Goal: Task Accomplishment & Management: Complete application form

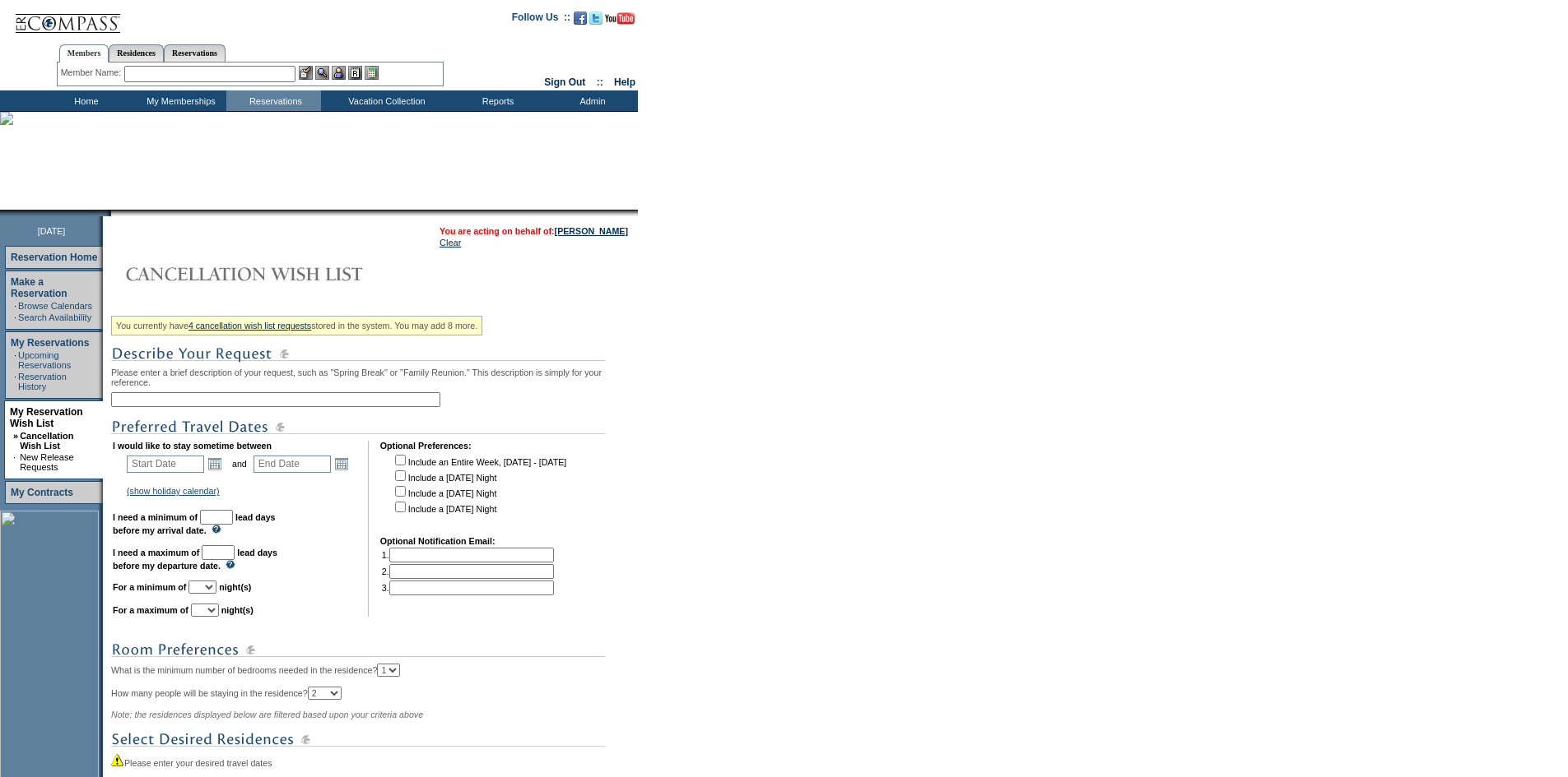
click at [231, 404] on input "text" at bounding box center [275, 400] width 329 height 15
type input "LDB Feb-GM"
click at [221, 473] on link "Open the calendar popup." at bounding box center [214, 464] width 18 height 18
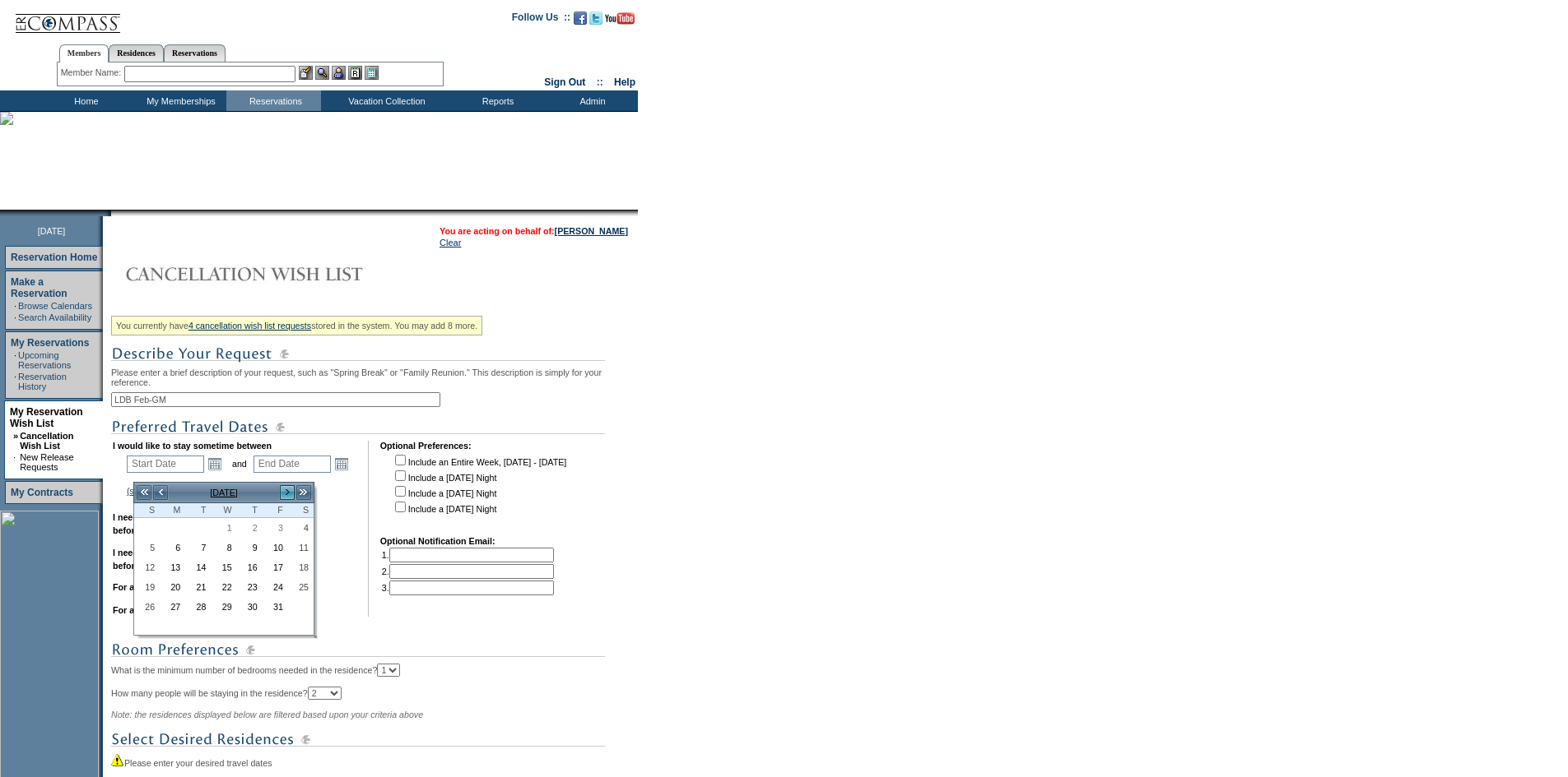
click at [286, 495] on link ">" at bounding box center [287, 493] width 16 height 16
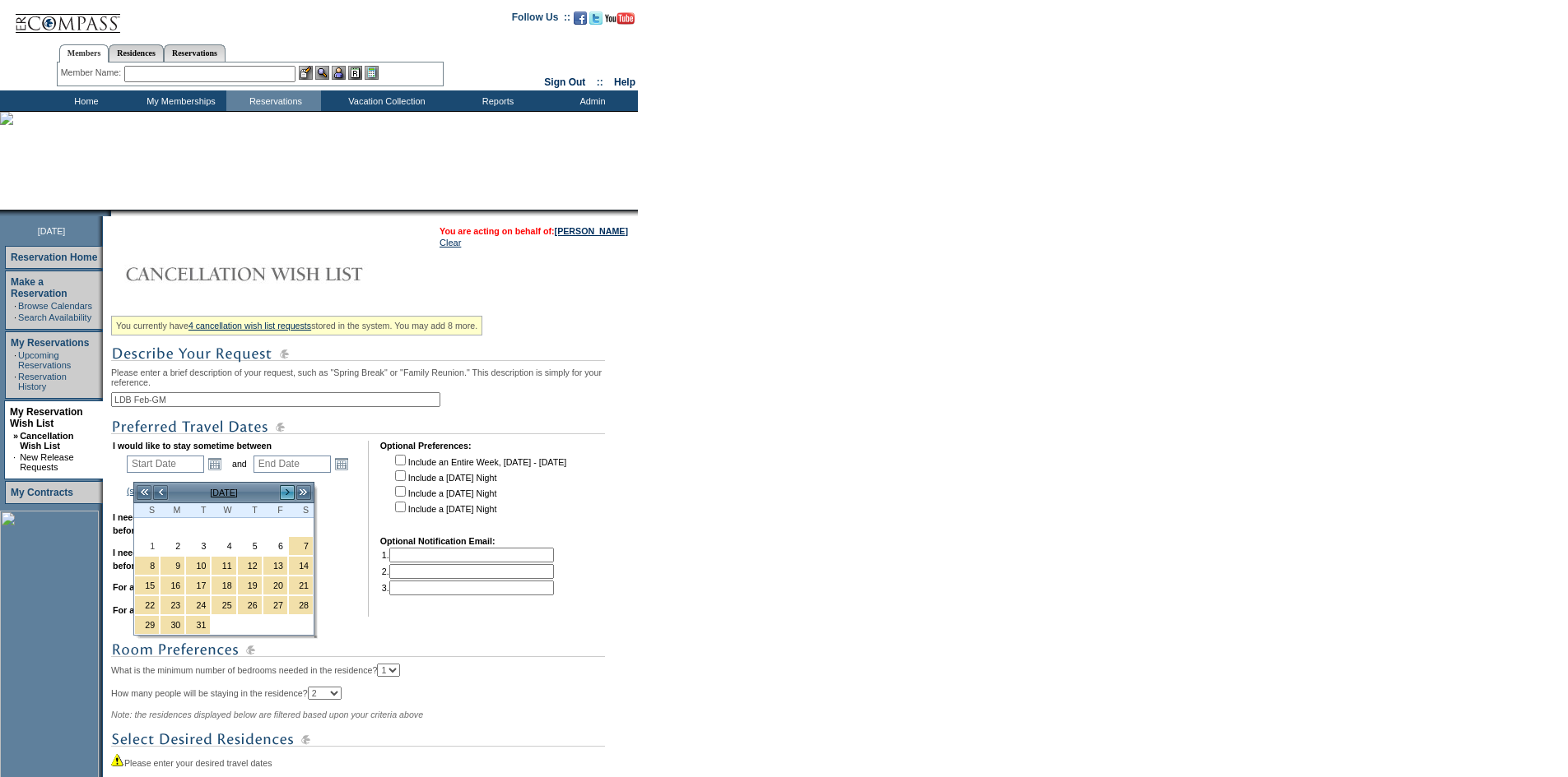
click at [286, 495] on link ">" at bounding box center [287, 493] width 16 height 16
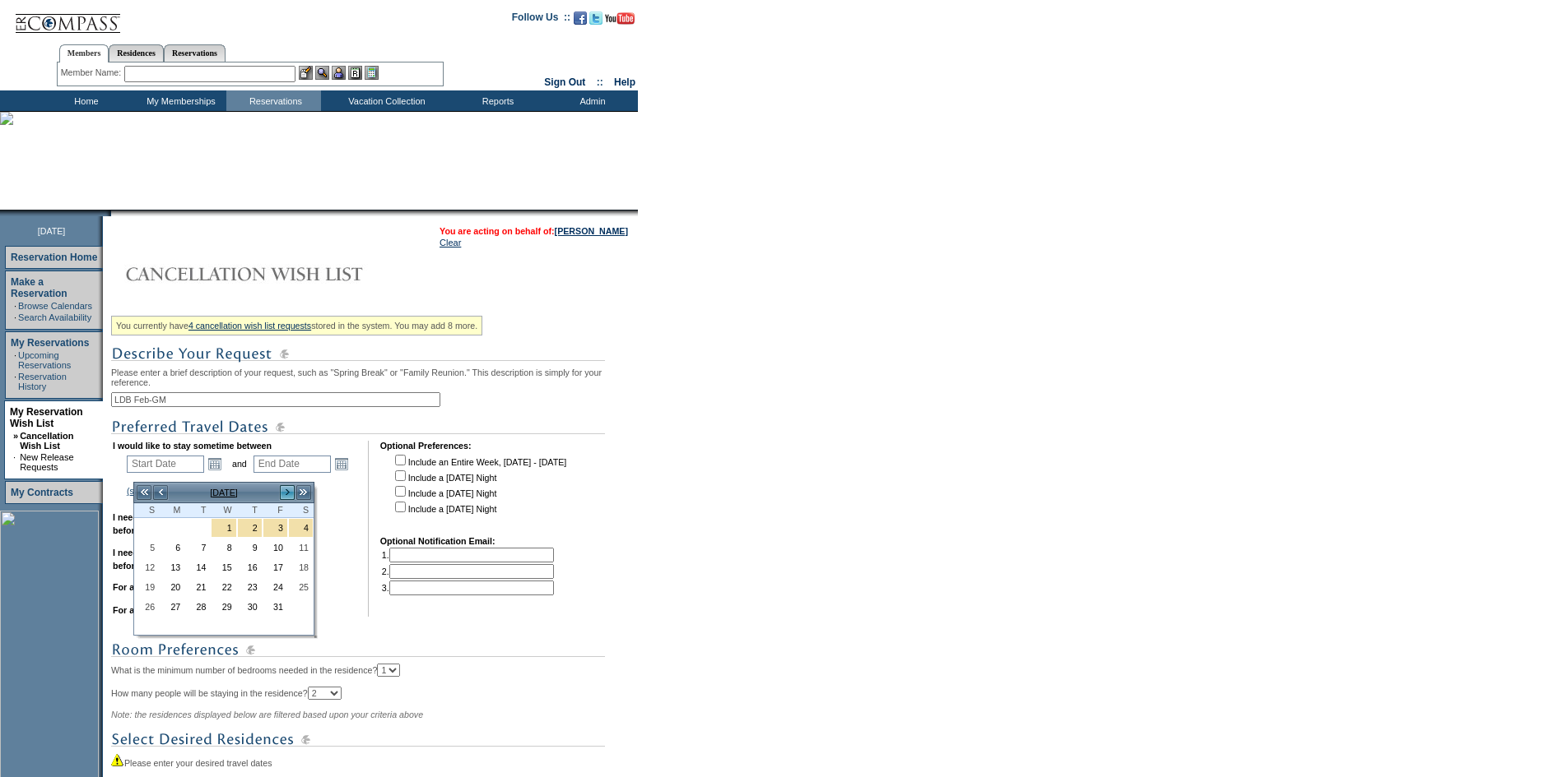
click at [286, 495] on link ">" at bounding box center [287, 493] width 16 height 16
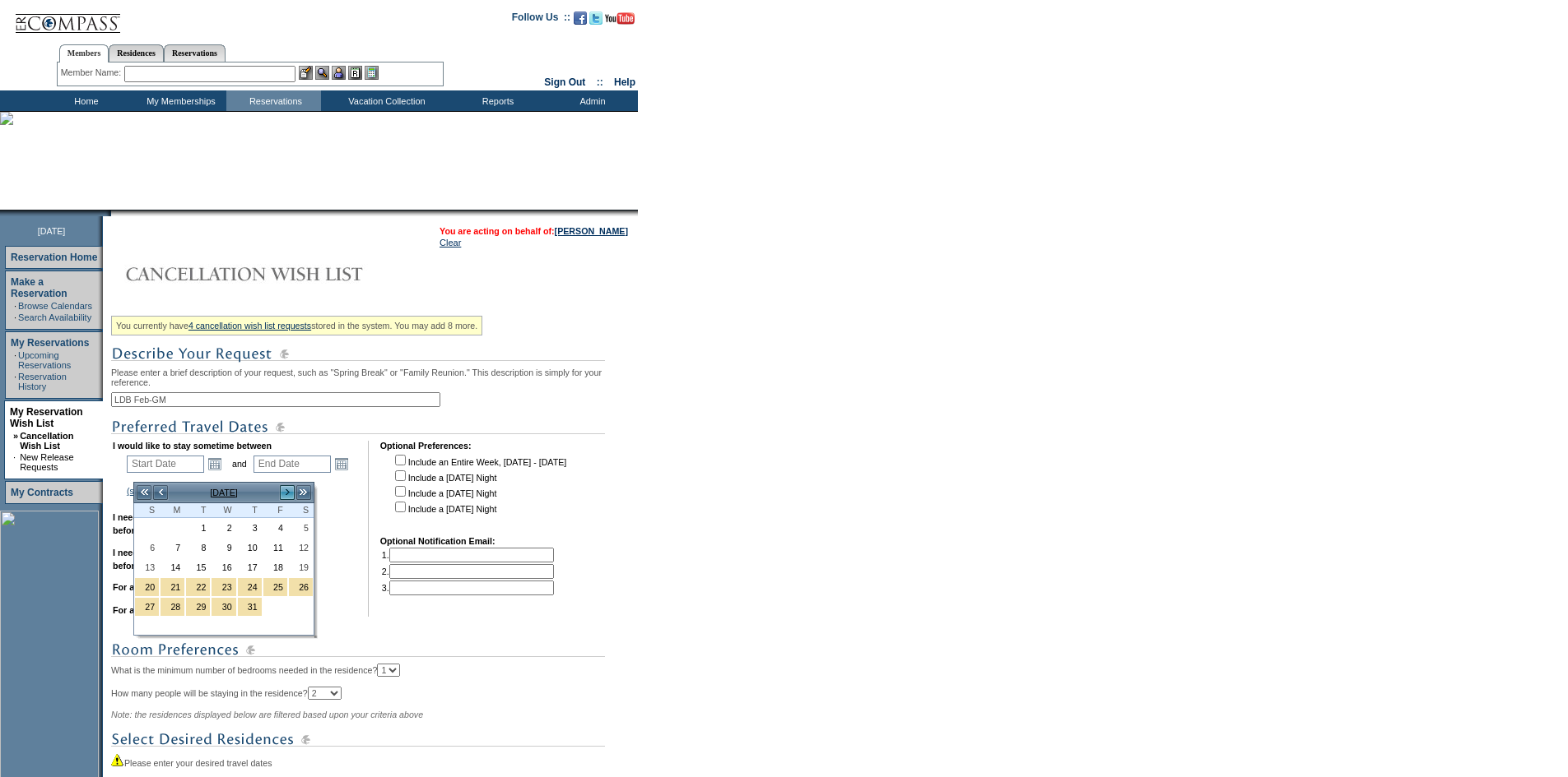
click at [286, 495] on link ">" at bounding box center [287, 493] width 16 height 16
click at [288, 495] on link ">" at bounding box center [287, 493] width 16 height 16
click at [182, 529] on link "1" at bounding box center [172, 528] width 24 height 18
type input "[DATE]"
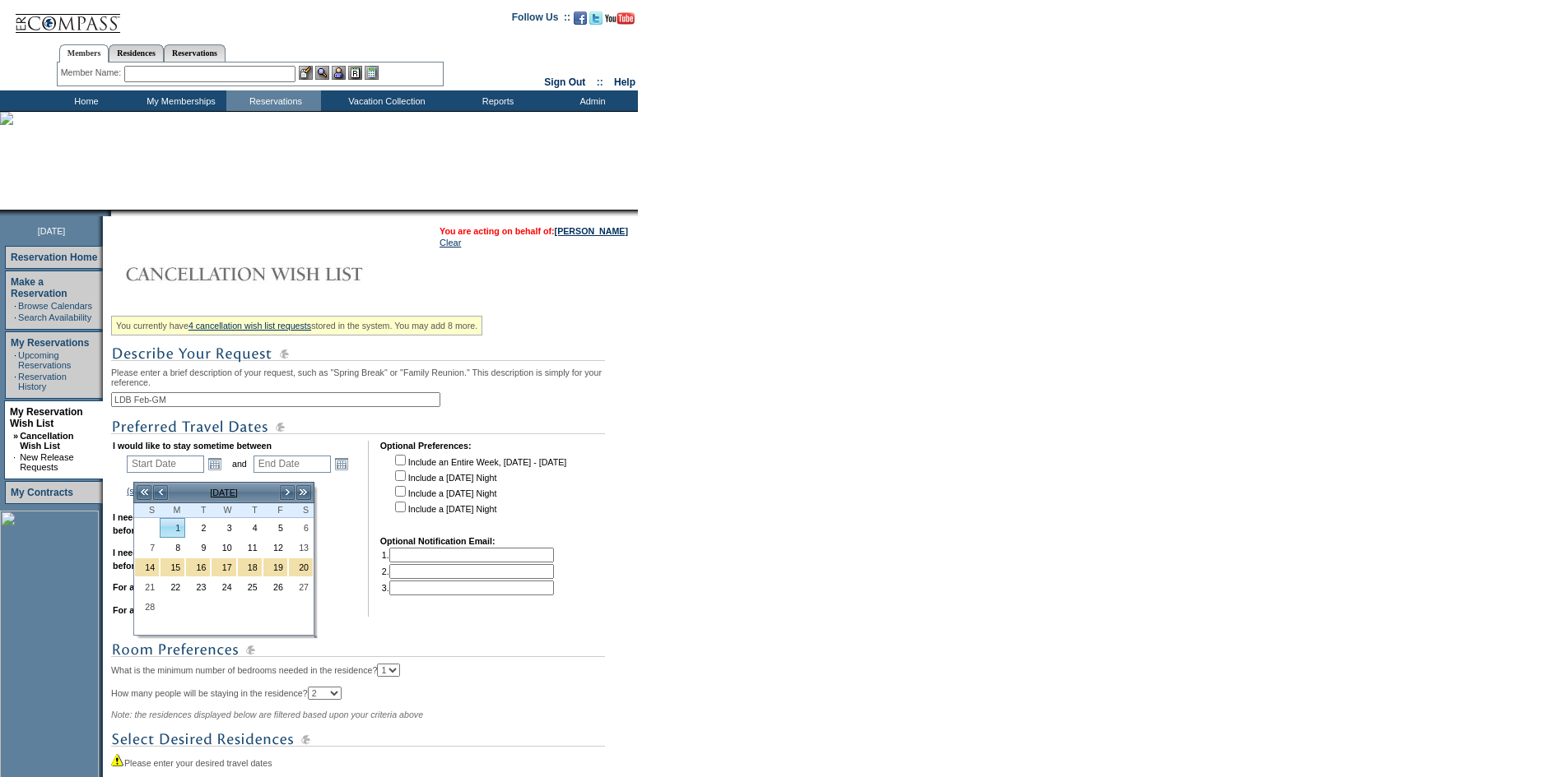
type input "[DATE]"
type input "490"
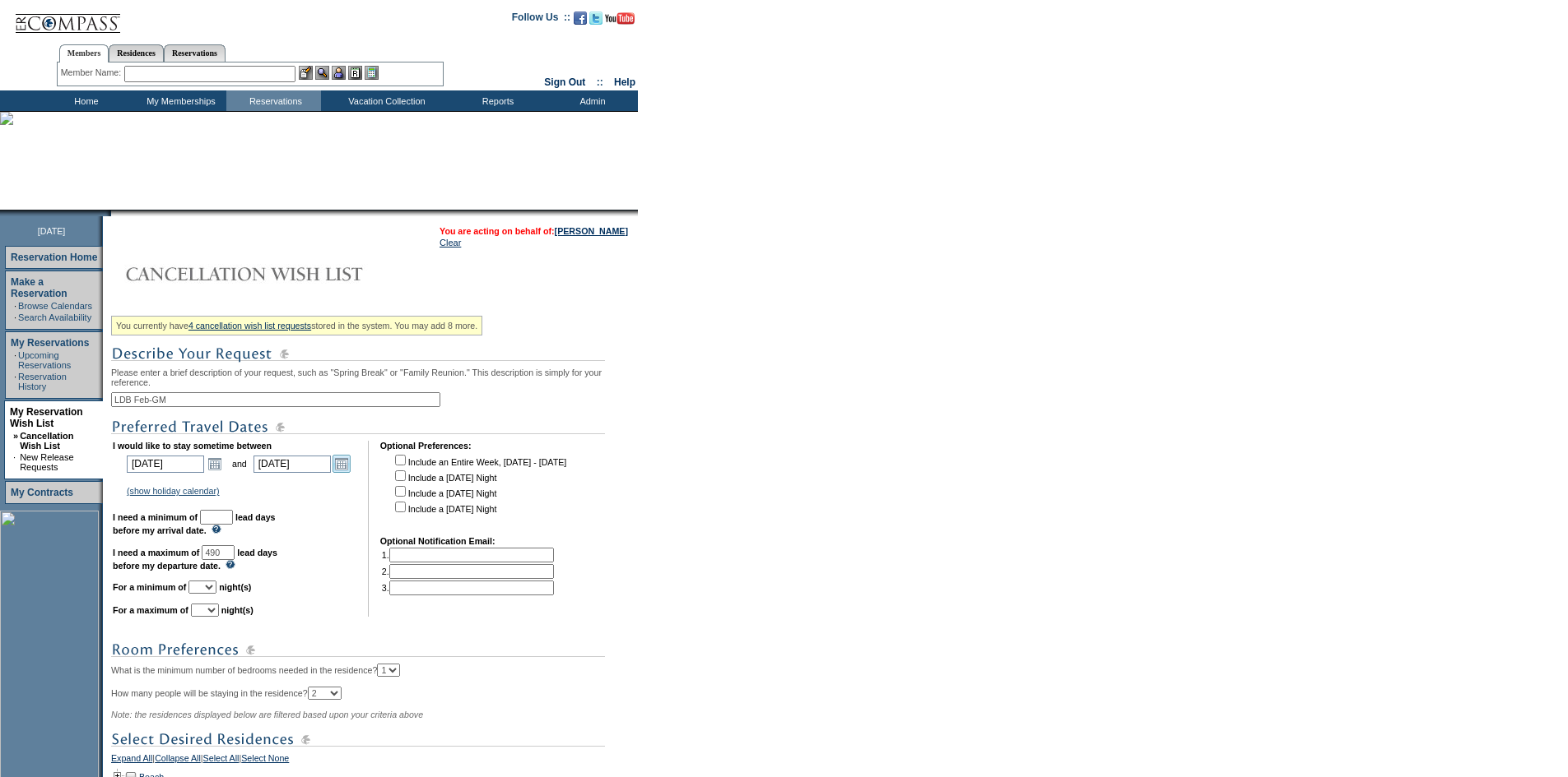
click at [348, 473] on link "Open the calendar popup." at bounding box center [342, 464] width 18 height 18
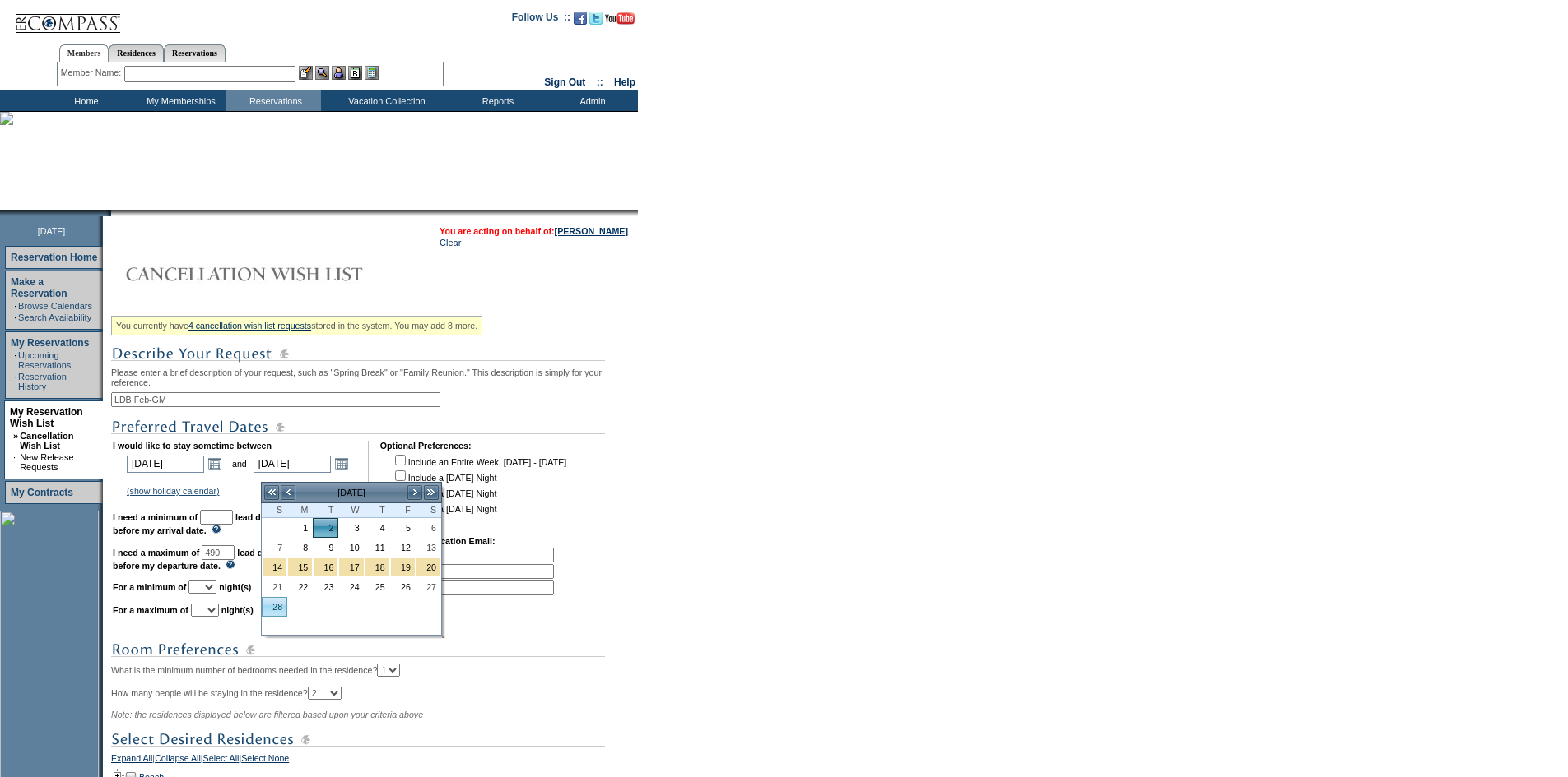
click at [277, 602] on link "28" at bounding box center [274, 607] width 24 height 18
type input "[DATE]"
type input "516"
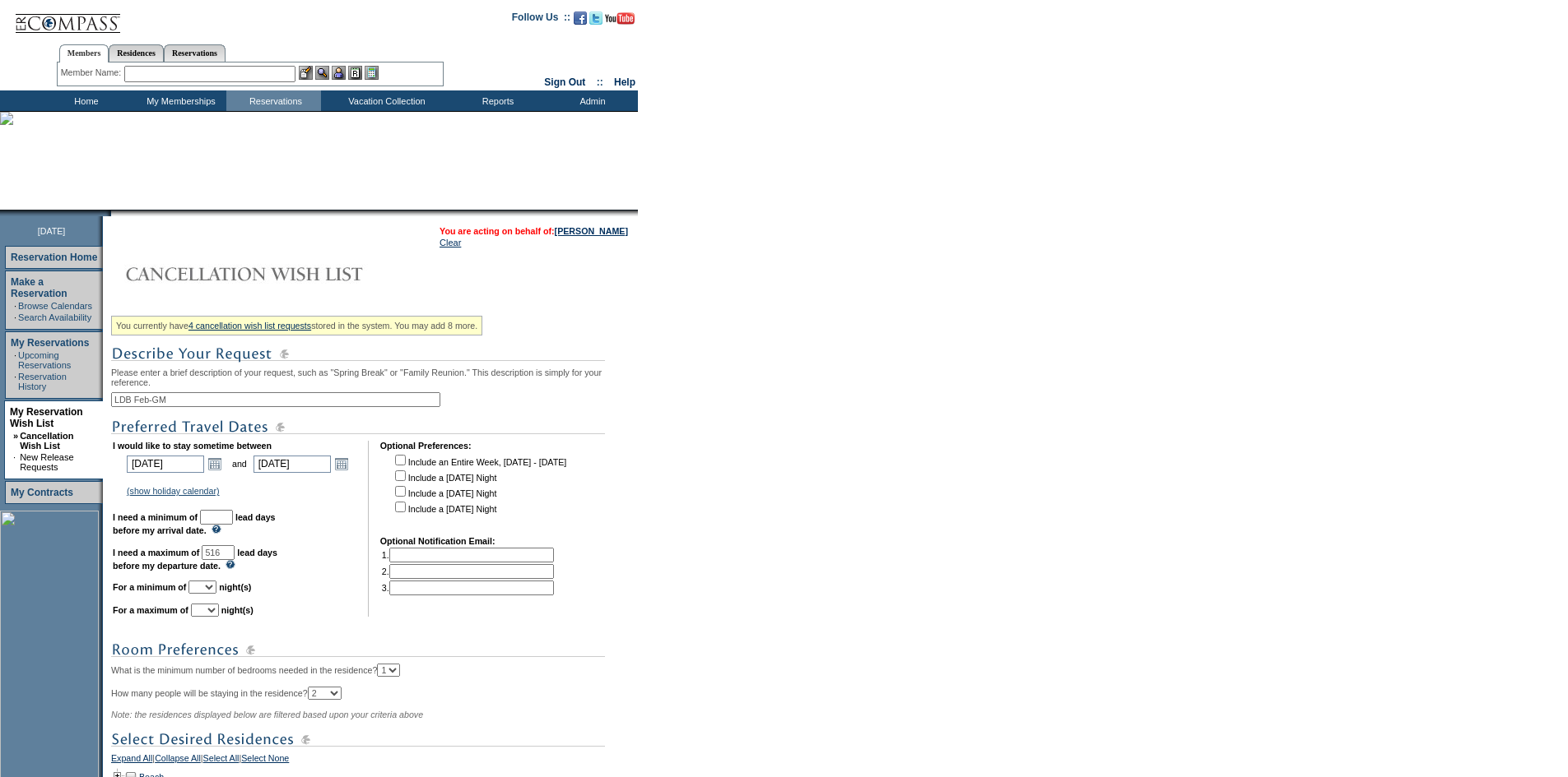
click at [233, 525] on input "text" at bounding box center [216, 517] width 33 height 15
type input "30"
click at [216, 594] on select "1 2 3 4 5 6 7 8 9 10 11 12 13 14" at bounding box center [202, 587] width 28 height 13
select select "6"
click at [209, 594] on select "1 2 3 4 5 6 7 8 9 10 11 12 13 14" at bounding box center [202, 587] width 28 height 13
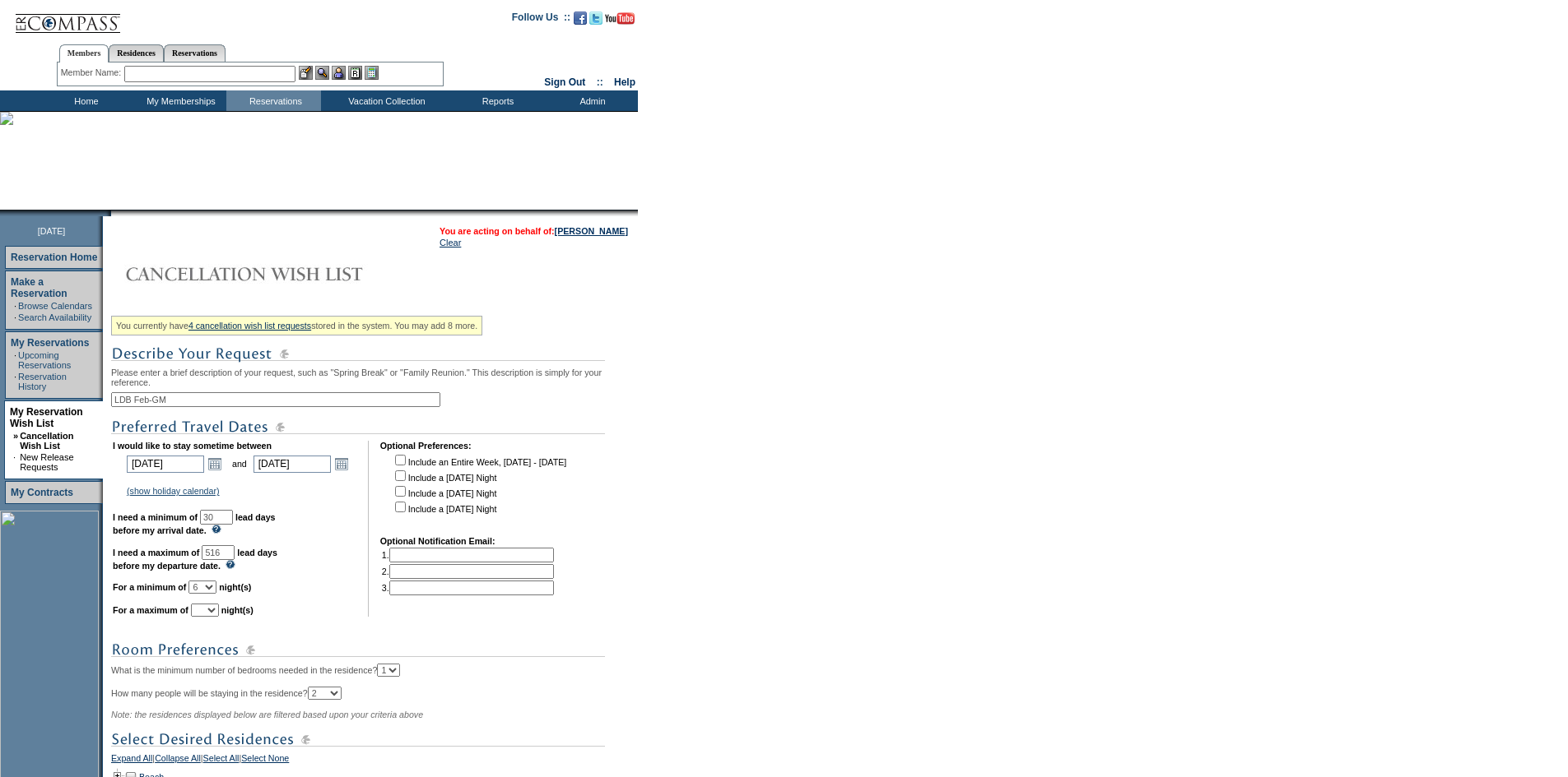
click at [219, 617] on select "1 2 3 4 5 6 7 8 9 10 11 12 13 14" at bounding box center [204, 610] width 28 height 13
select select "7"
click at [212, 617] on select "1 2 3 4 5 6 7 8 9 10 11 12 13 14" at bounding box center [204, 610] width 28 height 13
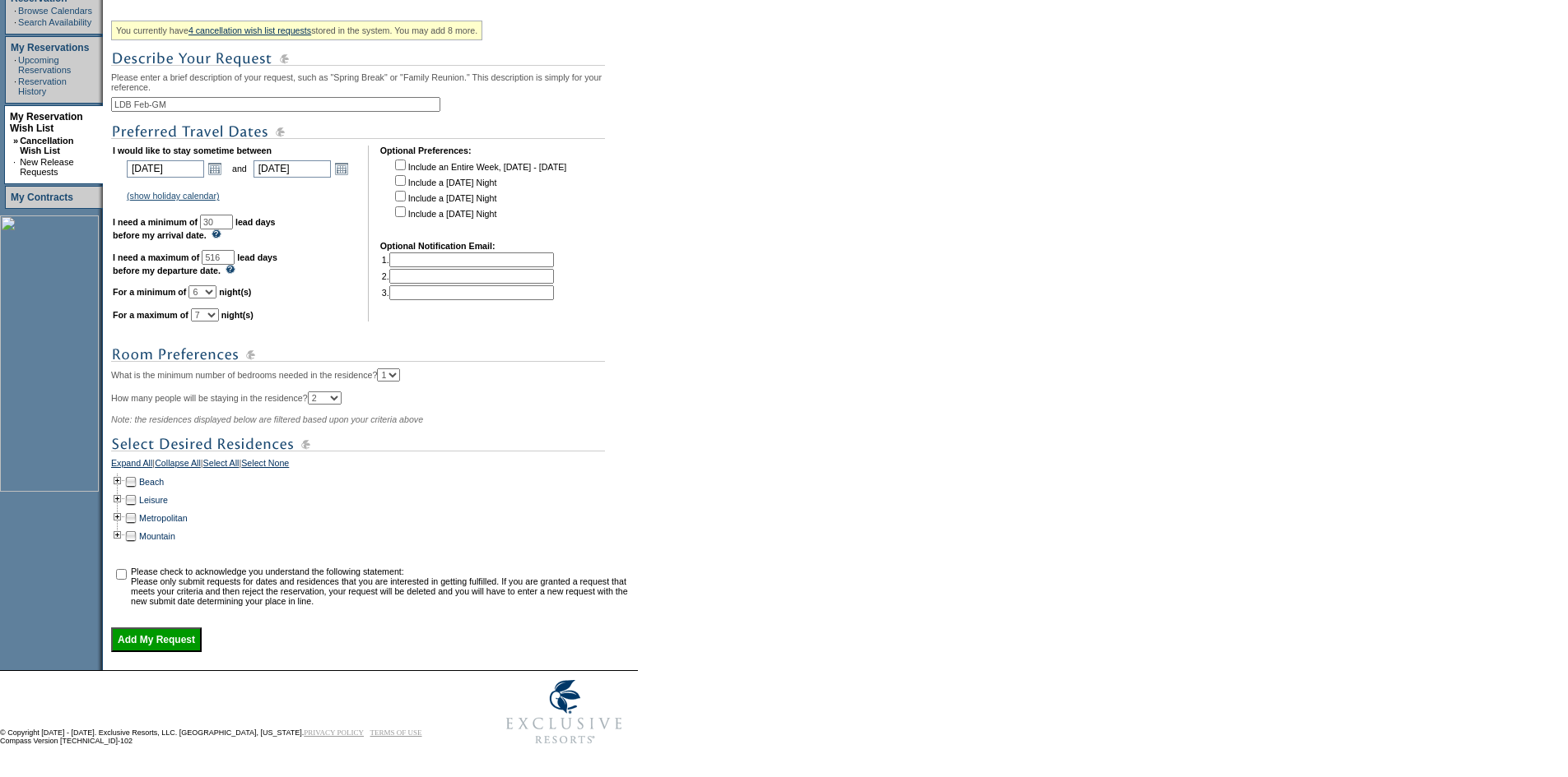
scroll to position [327, 0]
click at [125, 476] on td at bounding box center [117, 482] width 13 height 18
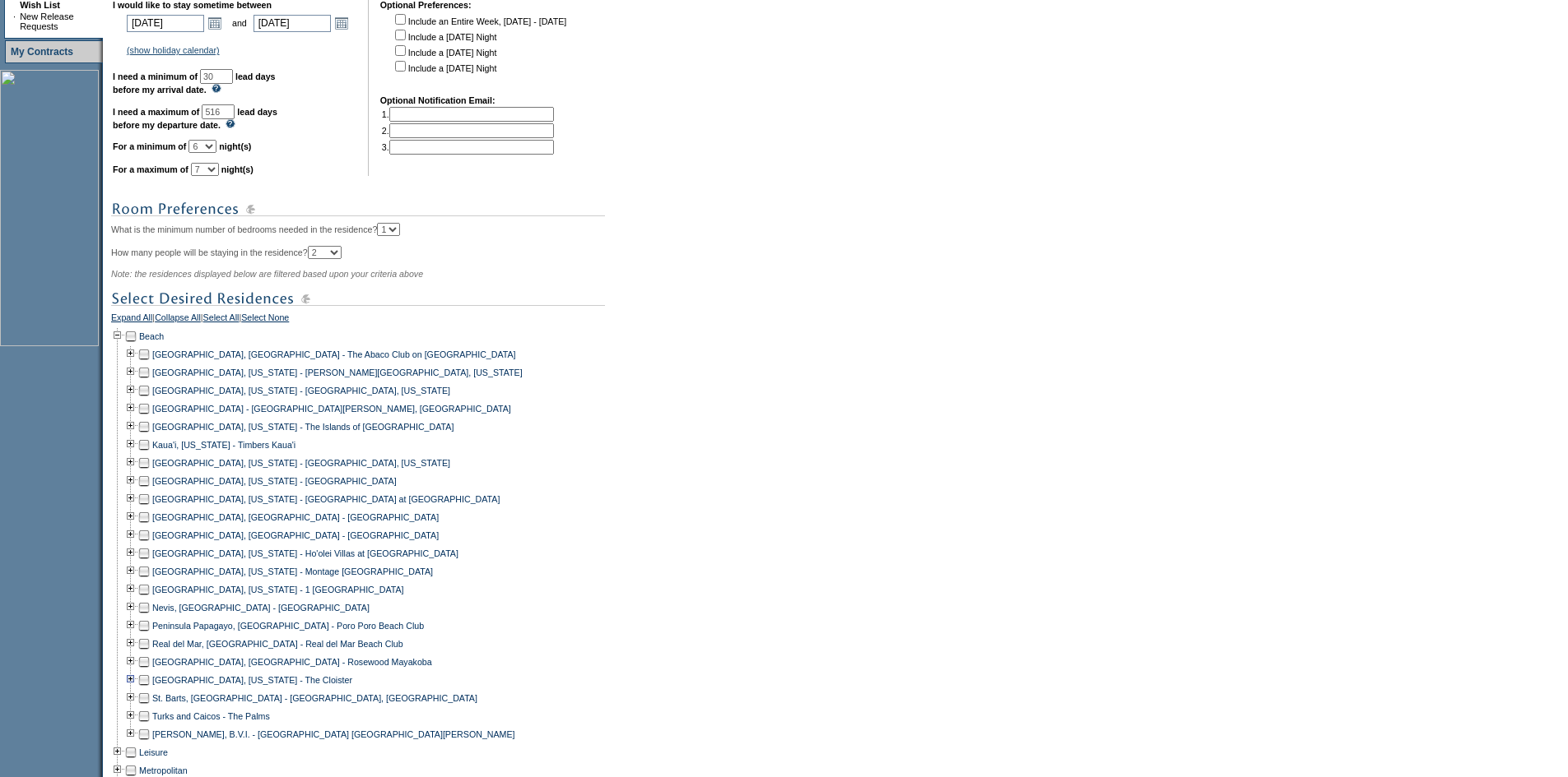
scroll to position [726, 0]
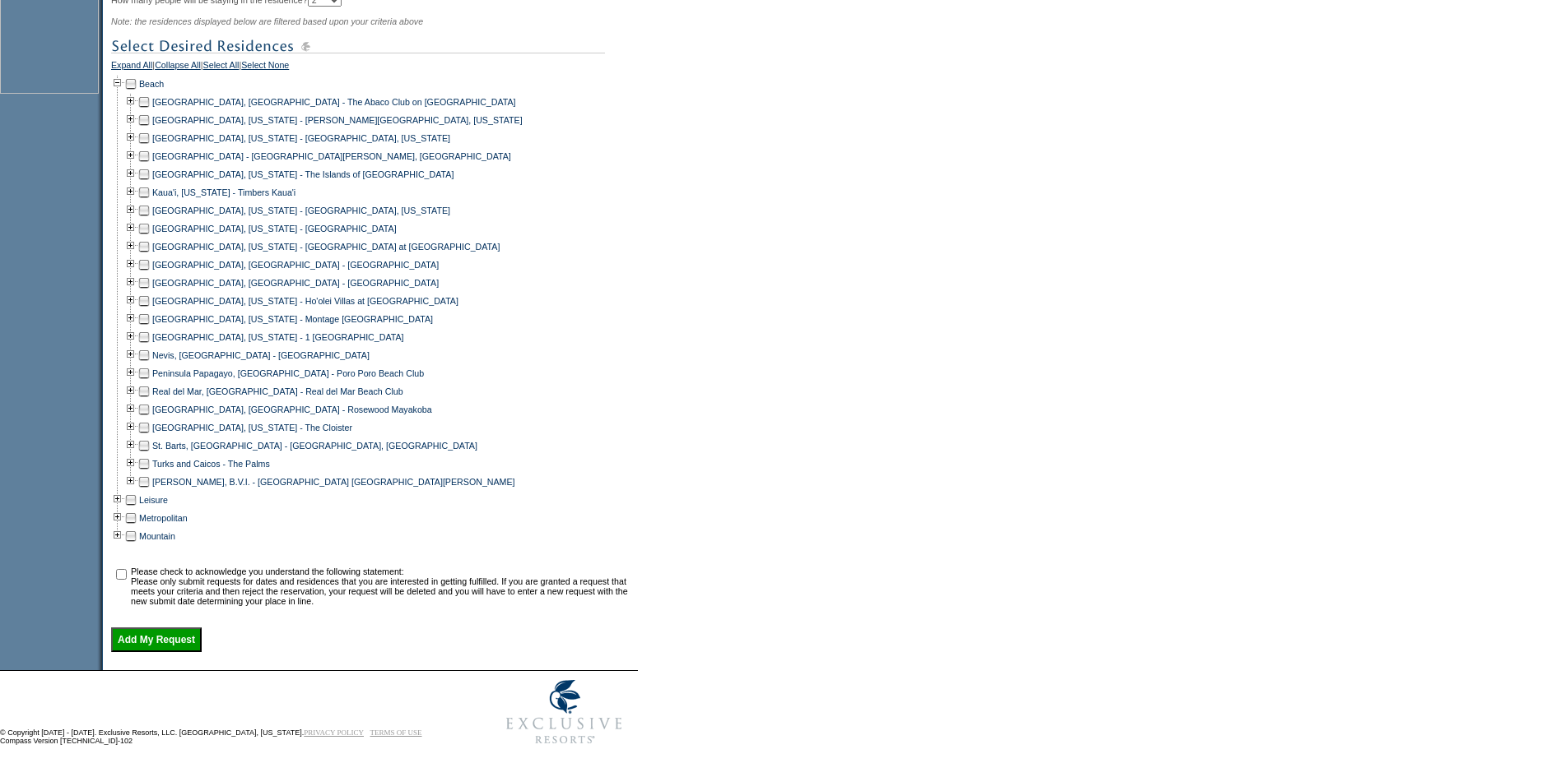
click at [151, 473] on td at bounding box center [143, 482] width 13 height 18
click at [126, 569] on input "checkbox" at bounding box center [121, 574] width 11 height 11
checkbox input "true"
click at [160, 630] on input "Add My Request" at bounding box center [156, 640] width 91 height 25
